Goal: Entertainment & Leisure: Consume media (video, audio)

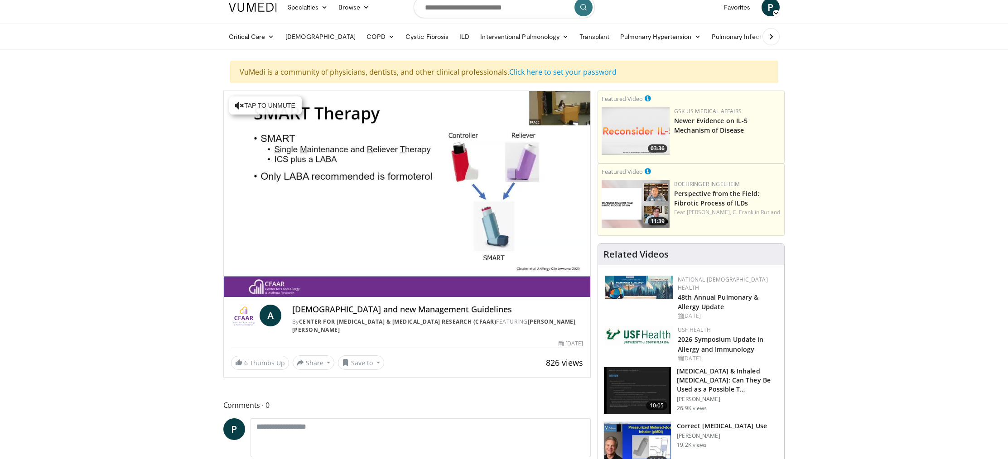
scroll to position [13, 0]
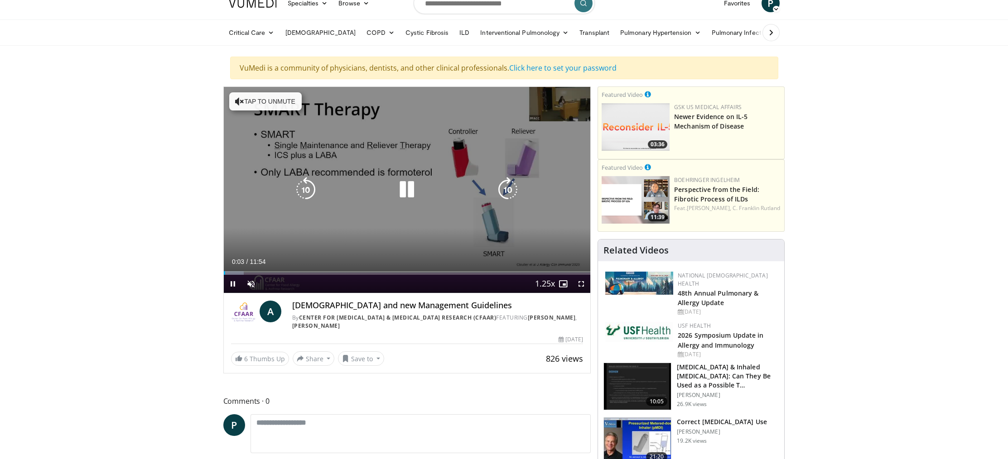
click at [412, 188] on icon "Video Player" at bounding box center [406, 189] width 25 height 25
click at [409, 191] on icon "Video Player" at bounding box center [406, 189] width 25 height 25
click at [254, 282] on span "Video Player" at bounding box center [251, 284] width 18 height 18
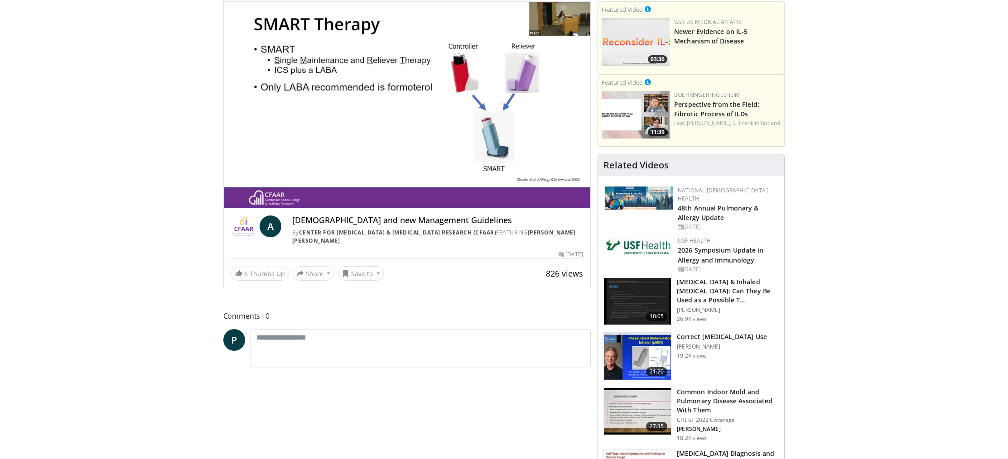
scroll to position [97, 0]
